Goal: Information Seeking & Learning: Learn about a topic

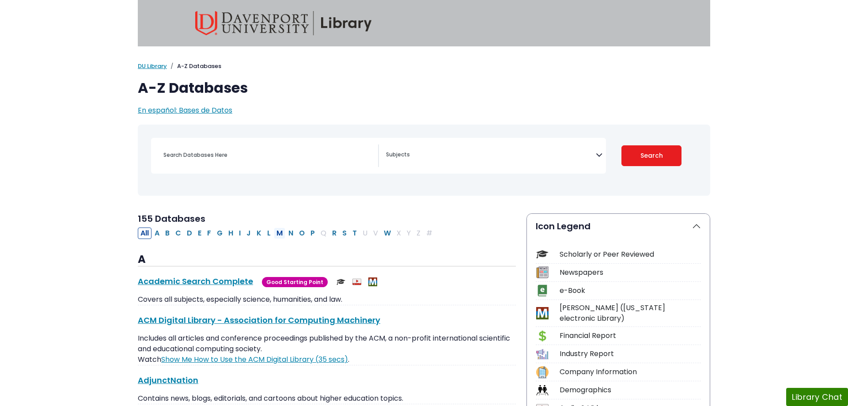
click at [280, 232] on button "M" at bounding box center [279, 233] width 11 height 11
select select "Database Subject Filter"
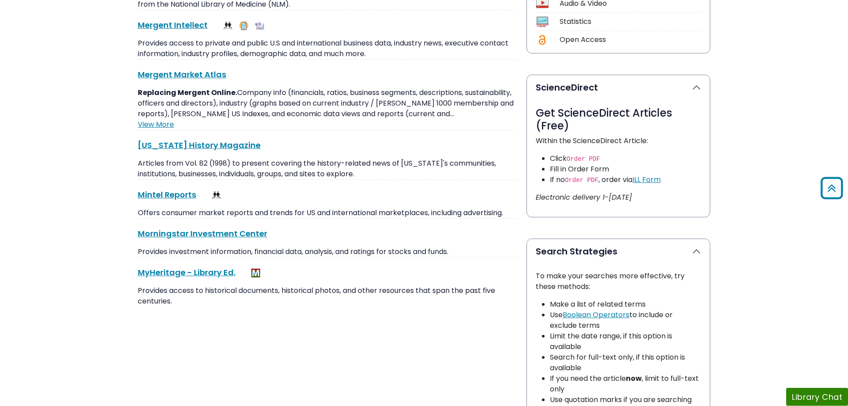
scroll to position [406, 0]
click at [168, 197] on link "Mintel Reports This link opens in a new window" at bounding box center [167, 193] width 58 height 11
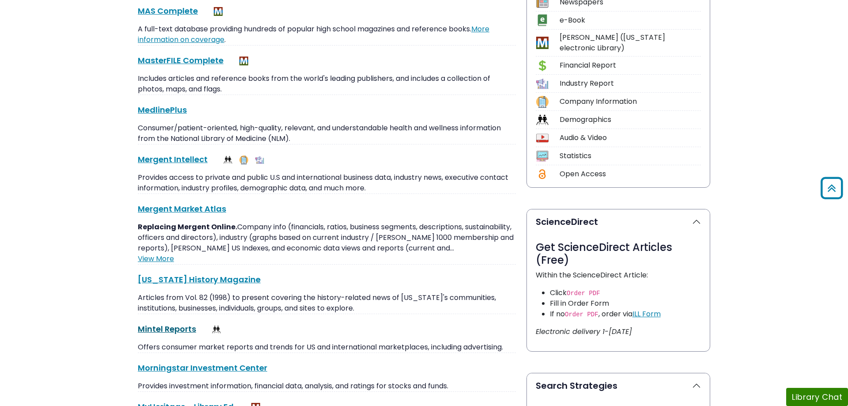
click at [159, 329] on link "Mintel Reports This link opens in a new window" at bounding box center [167, 328] width 58 height 11
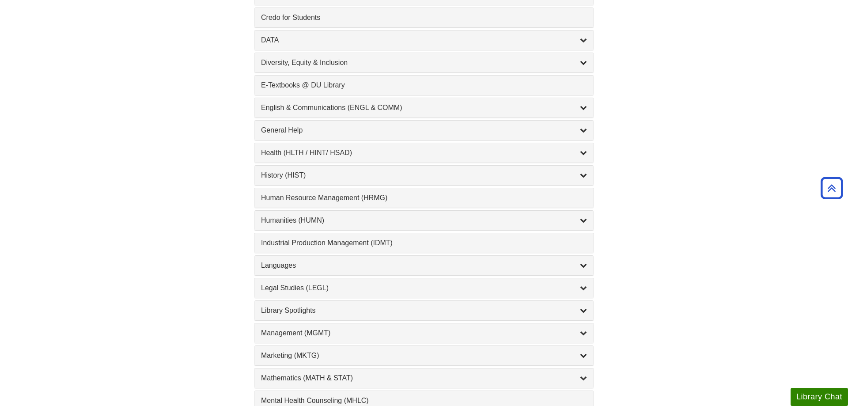
scroll to position [631, 0]
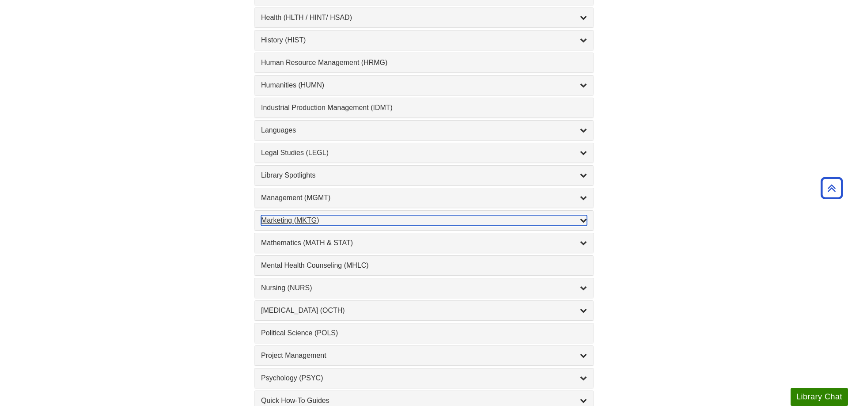
click at [303, 218] on div "Marketing (MKTG) , 4 guides" at bounding box center [424, 220] width 326 height 11
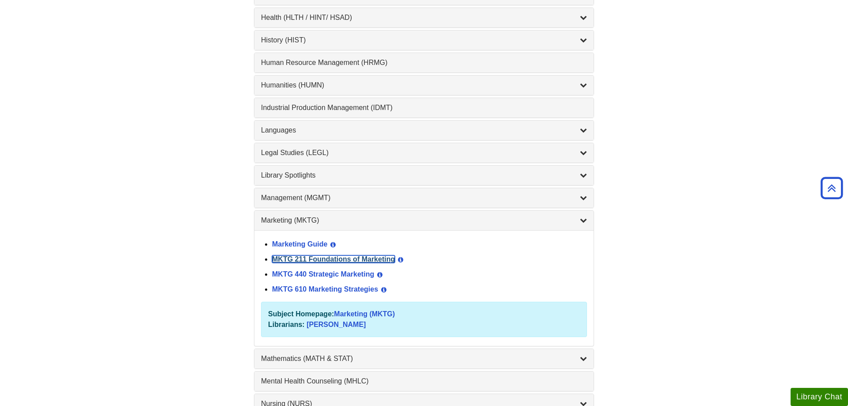
click at [296, 261] on link "MKTG 211 Foundations of Marketing" at bounding box center [333, 259] width 123 height 8
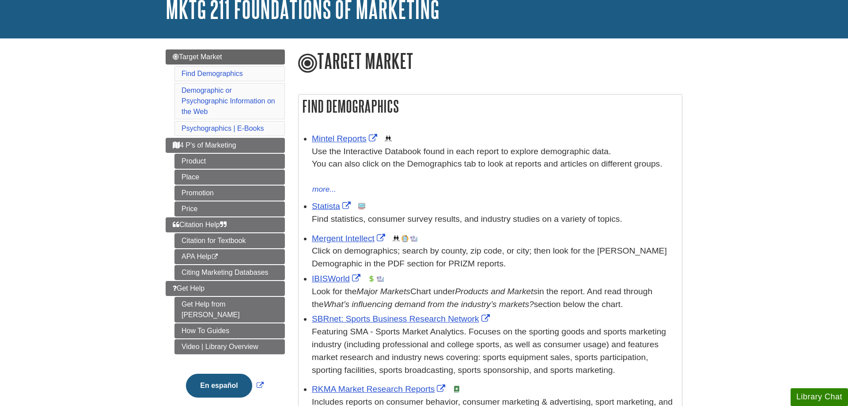
scroll to position [90, 0]
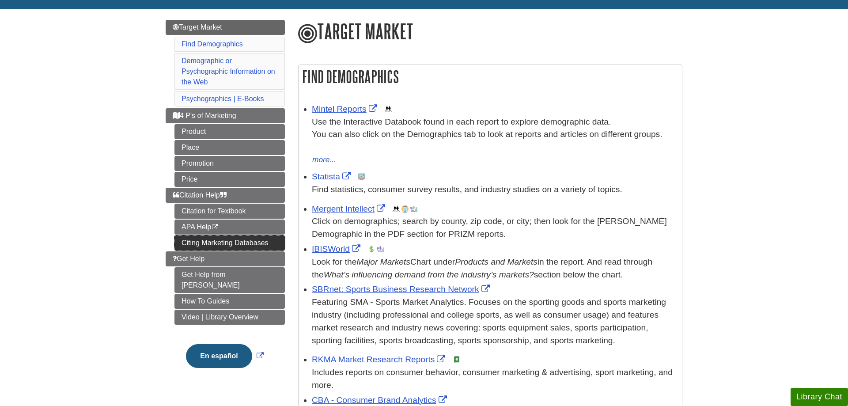
click at [199, 246] on link "Citing Marketing Databases" at bounding box center [230, 242] width 110 height 15
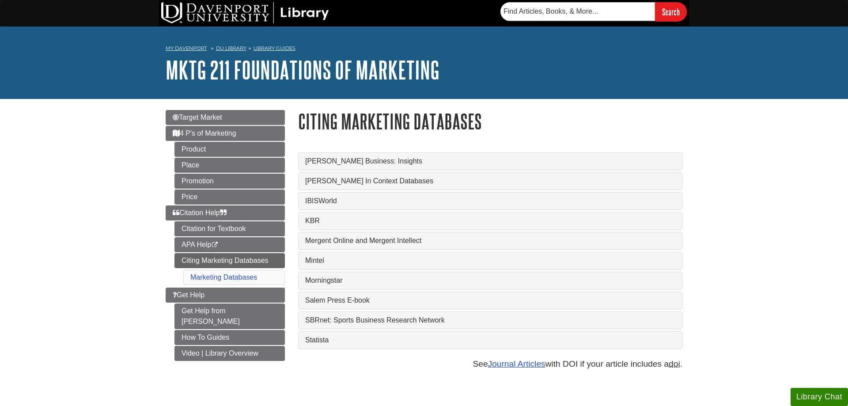
click at [317, 256] on div "Mintel" at bounding box center [490, 260] width 383 height 17
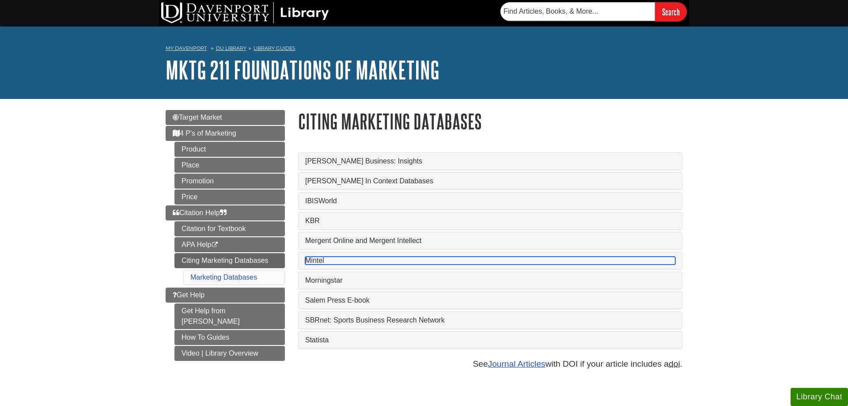
click at [318, 261] on link "Mintel" at bounding box center [490, 261] width 370 height 8
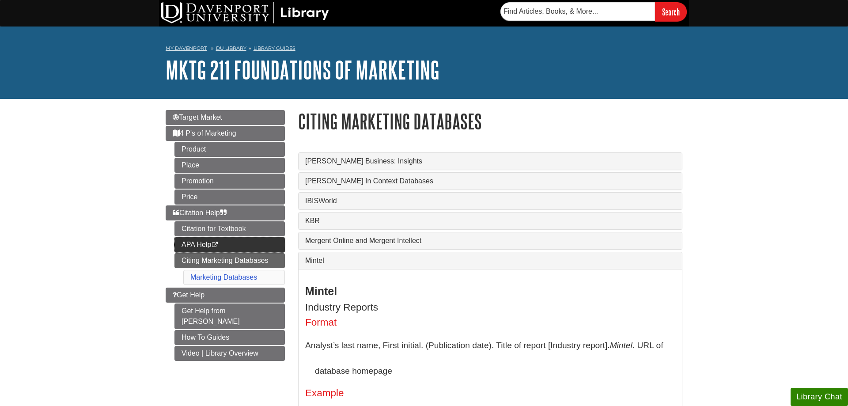
click at [218, 246] on icon "This link opens in a new window" at bounding box center [215, 245] width 8 height 6
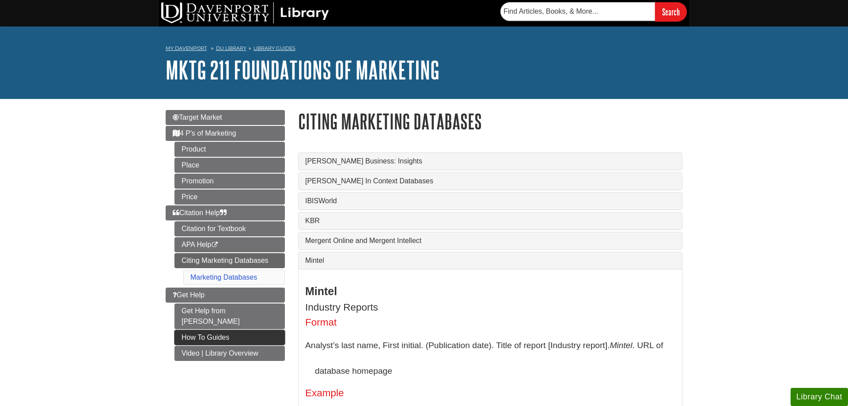
click at [195, 330] on link "How To Guides" at bounding box center [230, 337] width 110 height 15
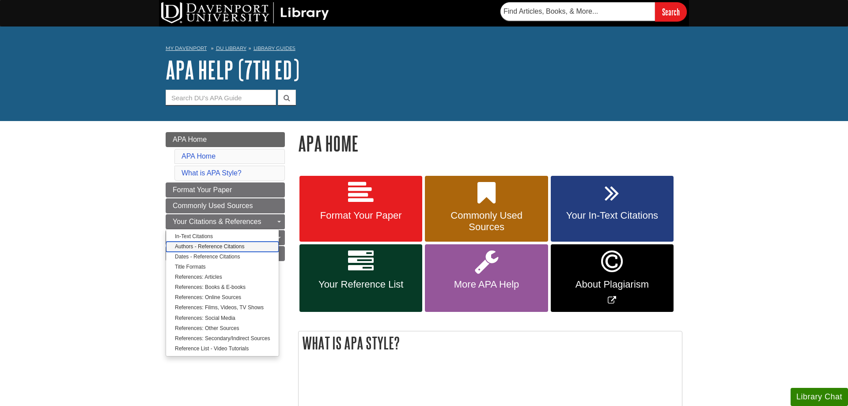
click at [219, 251] on link "Authors - Reference Citations" at bounding box center [222, 247] width 113 height 10
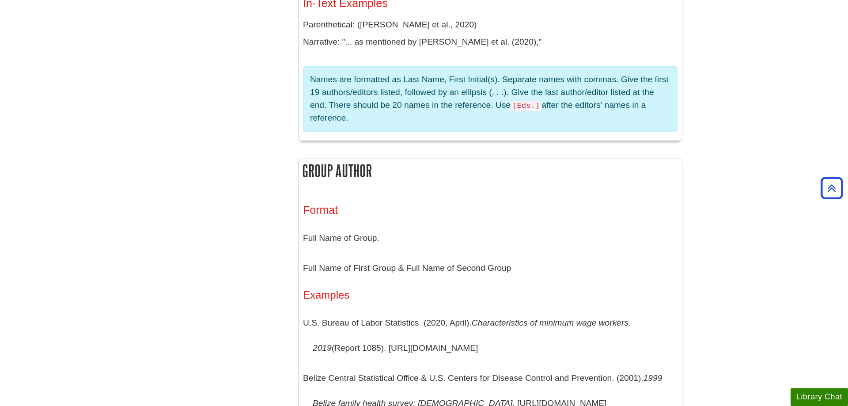
scroll to position [1622, 0]
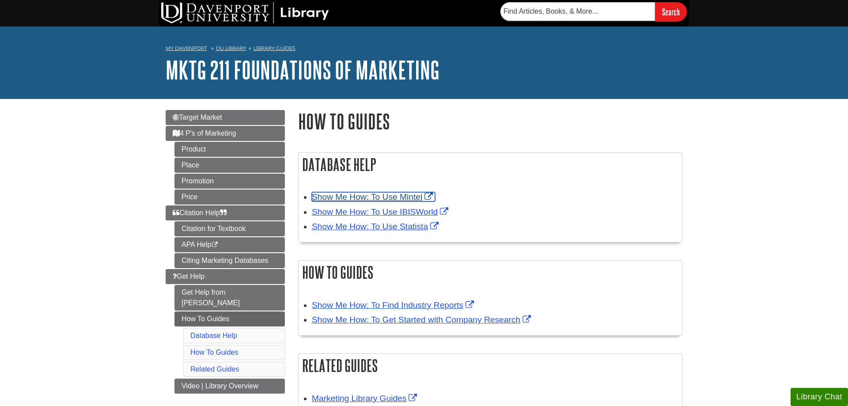
click at [380, 197] on link "Show Me How: To Use Mintel" at bounding box center [373, 196] width 123 height 9
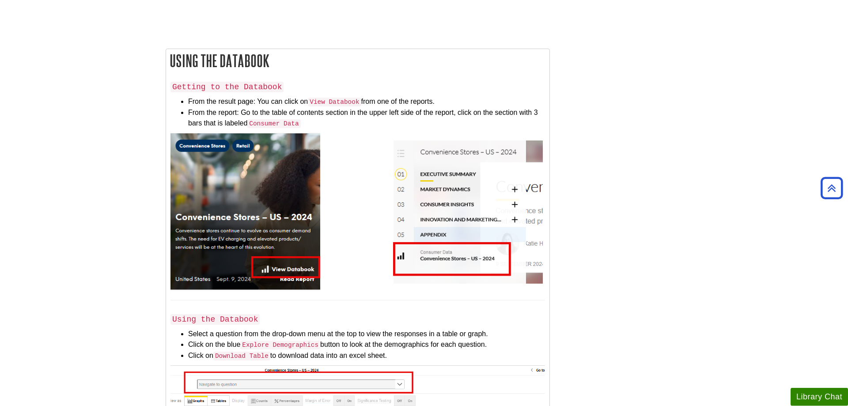
scroll to position [1397, 0]
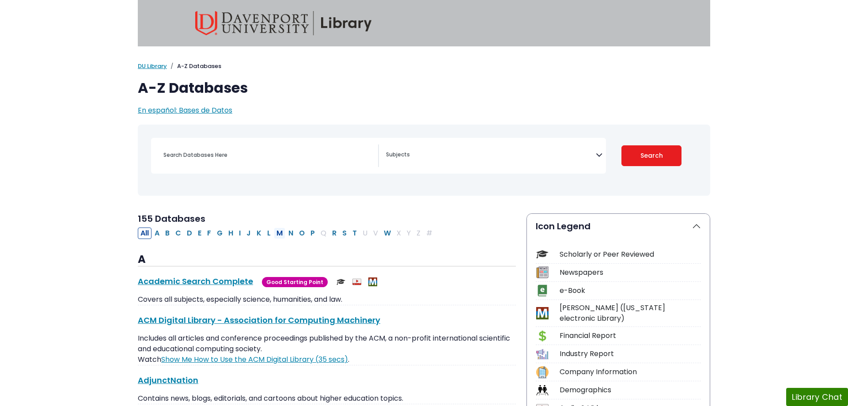
click at [280, 234] on button "M" at bounding box center [279, 233] width 11 height 11
select select "Database Subject Filter"
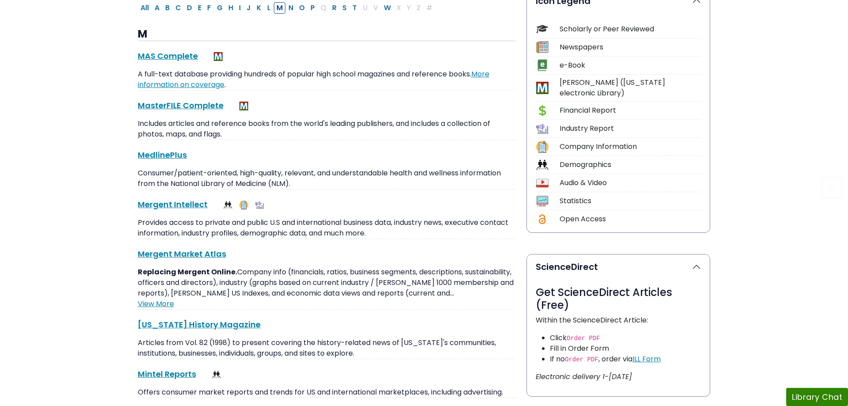
scroll to position [406, 0]
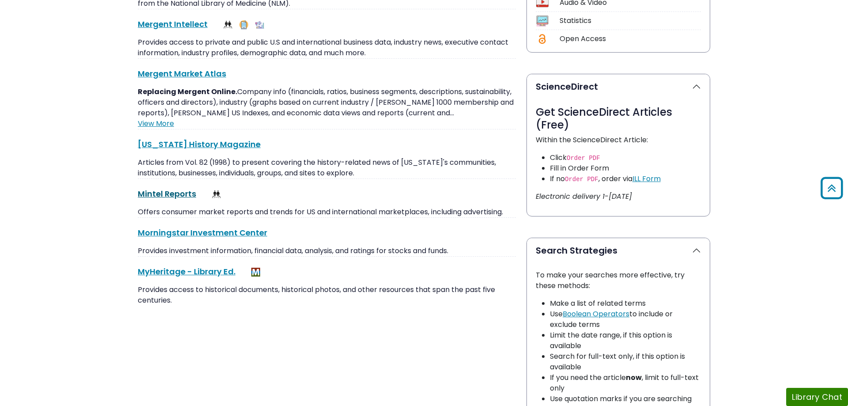
click at [188, 193] on link "Mintel Reports This link opens in a new window" at bounding box center [167, 193] width 58 height 11
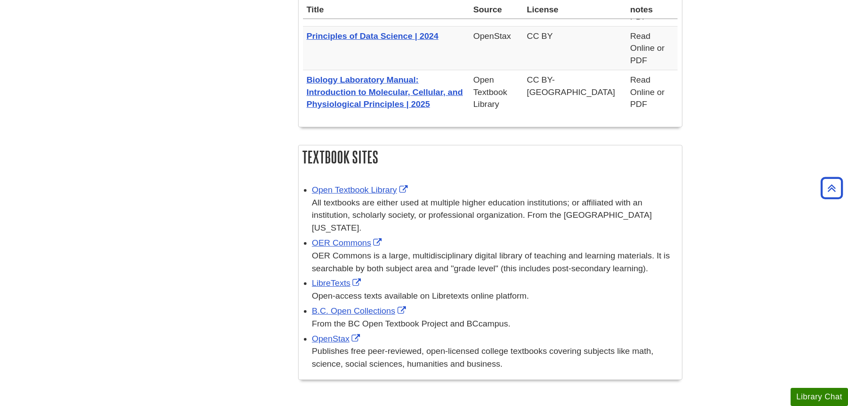
scroll to position [1394, 0]
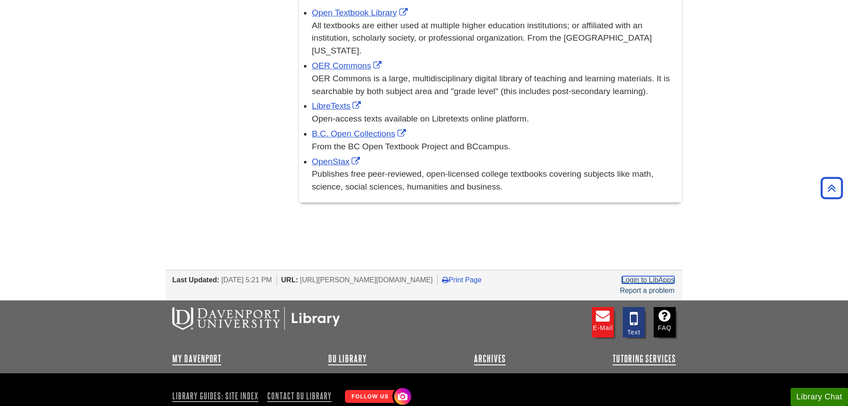
click at [659, 276] on link "Login to LibApps" at bounding box center [648, 280] width 53 height 8
